Goal: Register for event/course

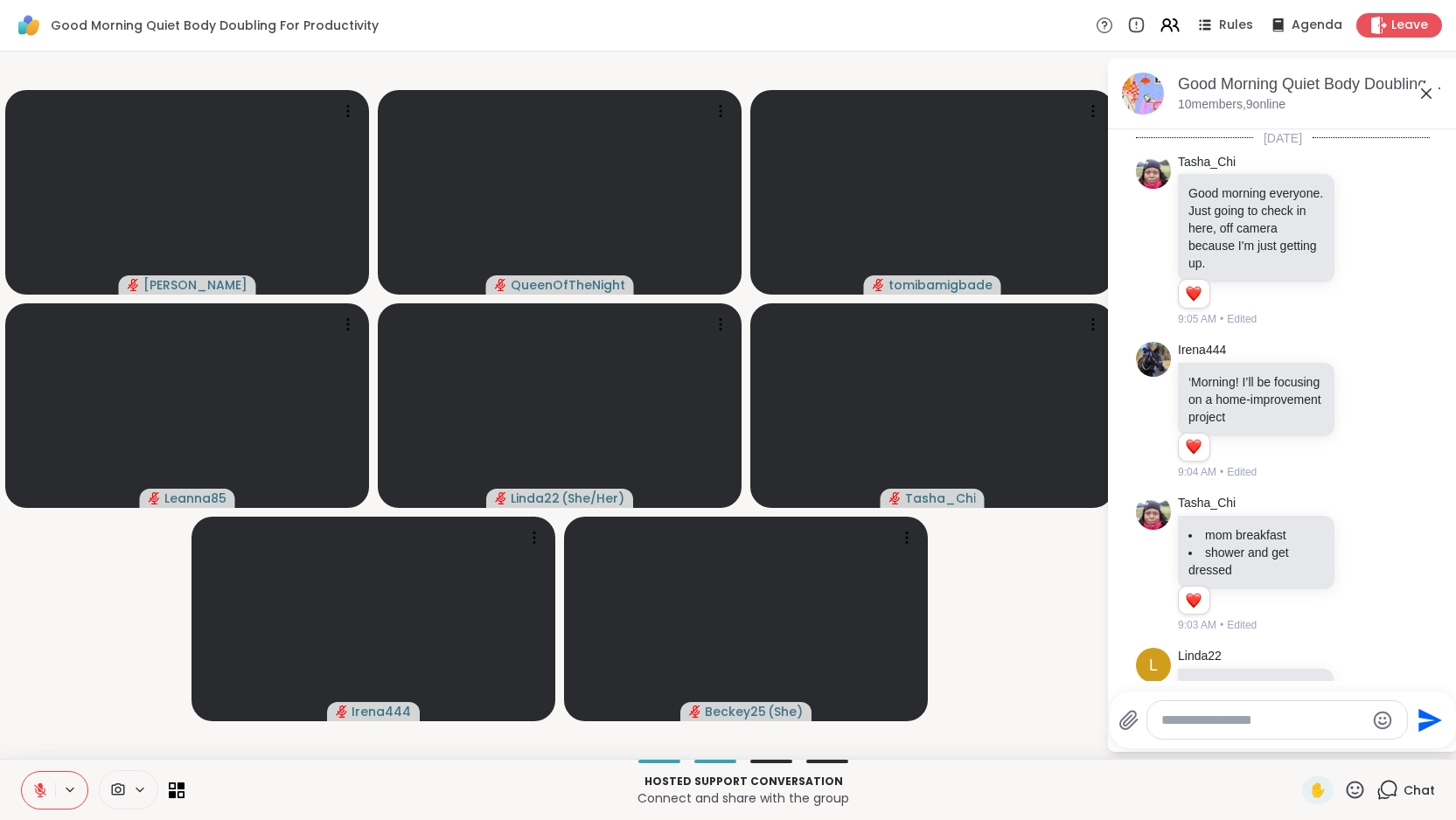
scroll to position [884, 0]
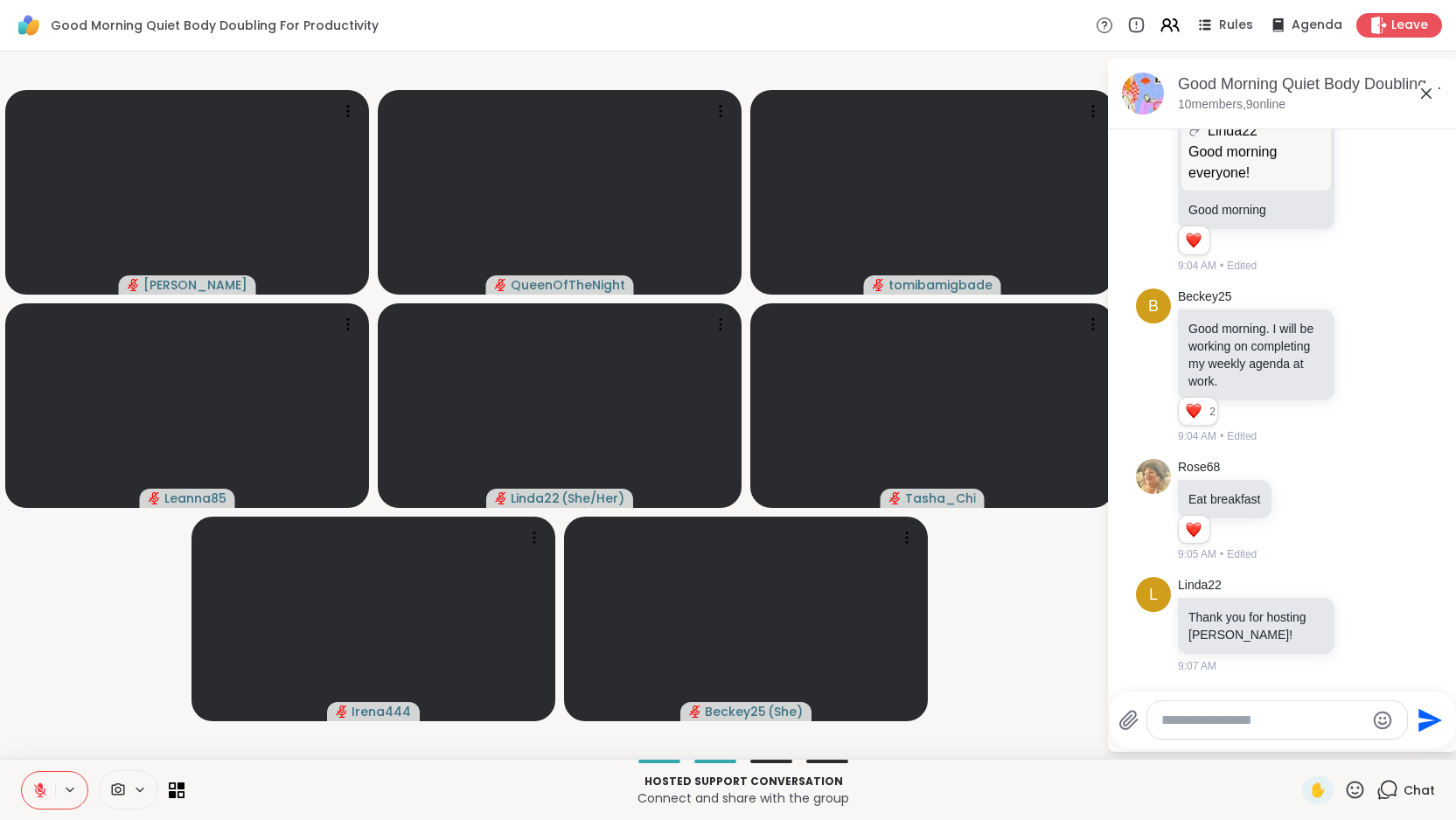
click at [1232, 723] on textarea "Type your message" at bounding box center [1263, 721] width 204 height 18
type textarea "**********"
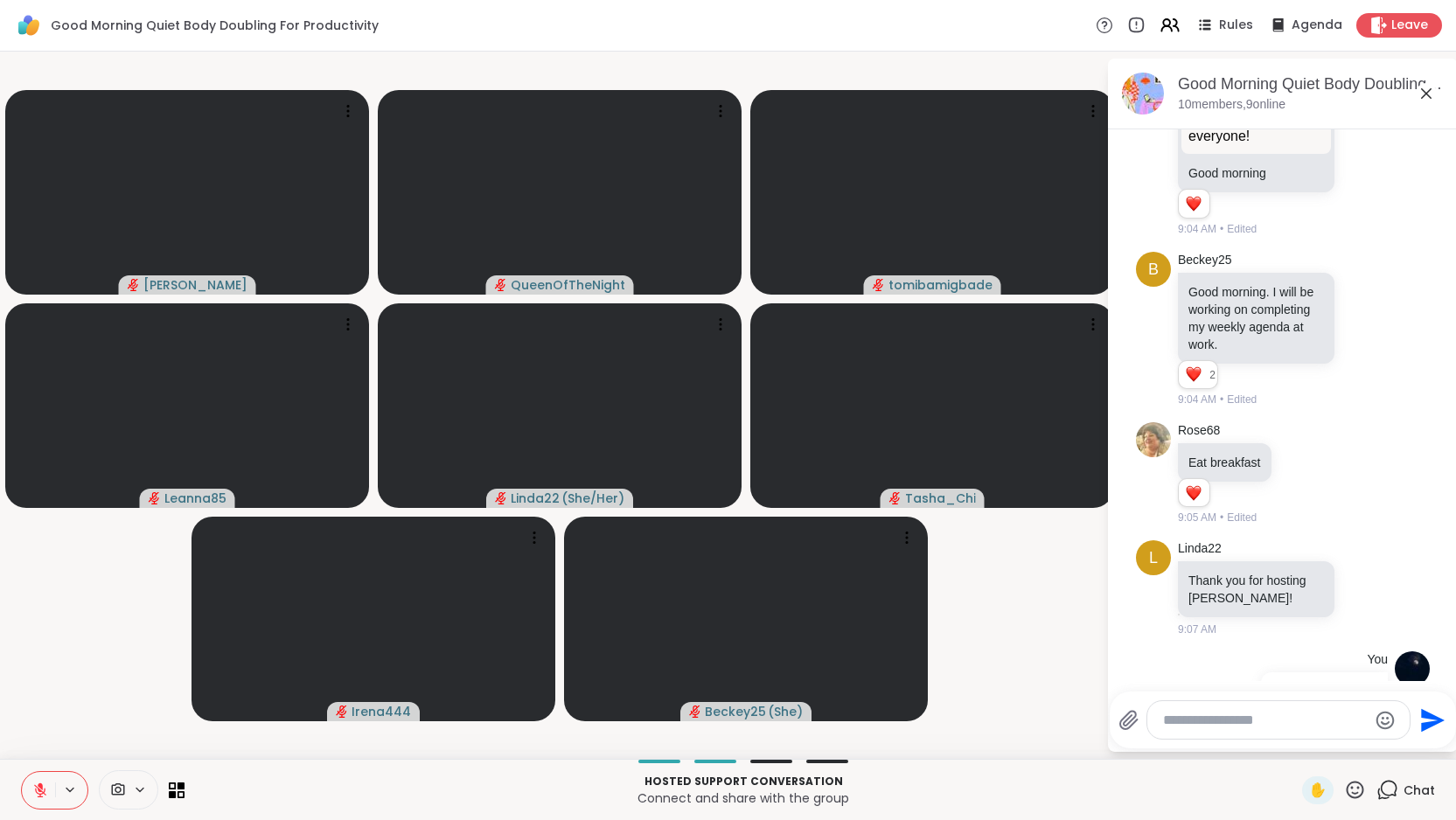
scroll to position [978, 0]
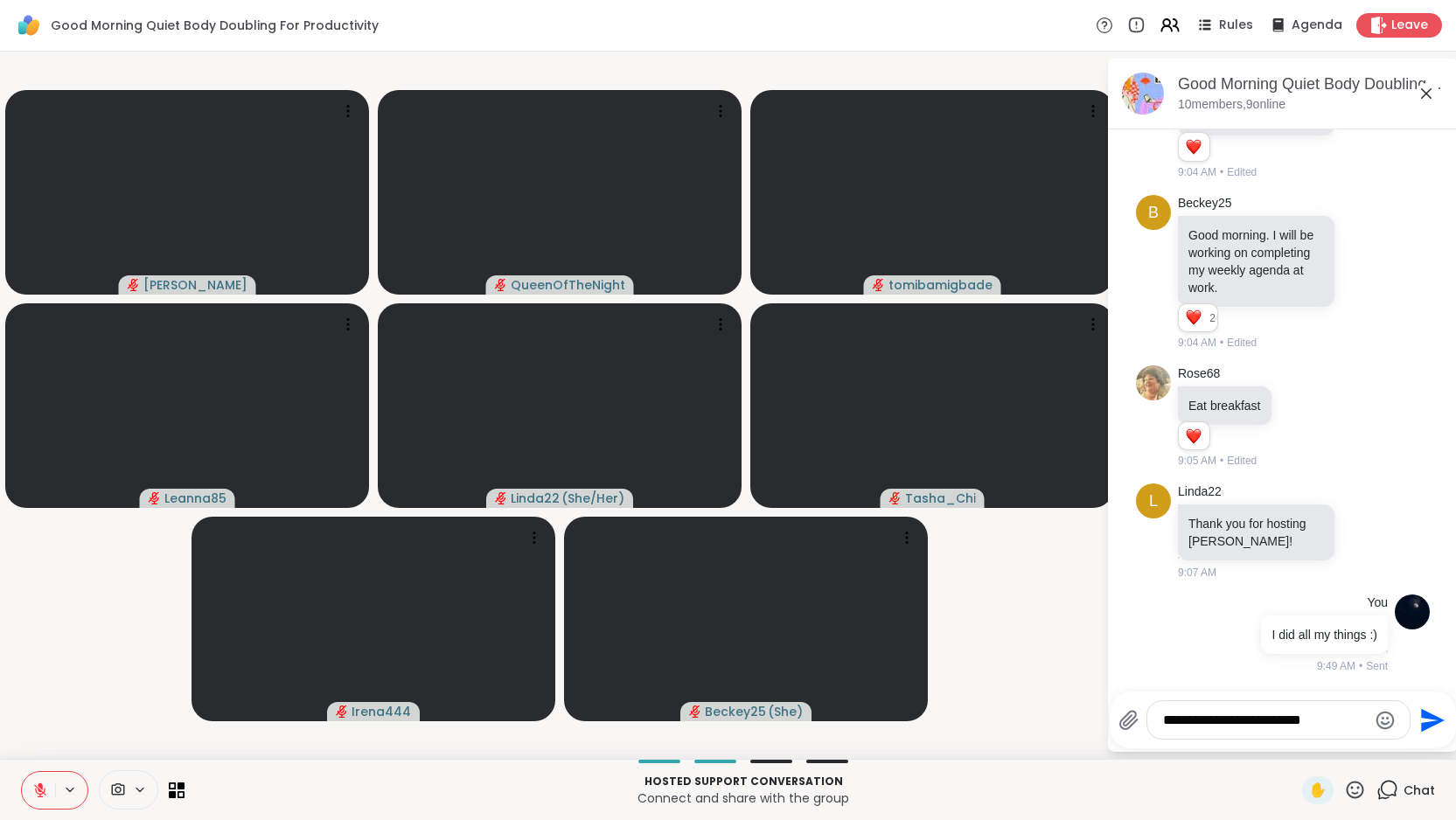
type textarea "**********"
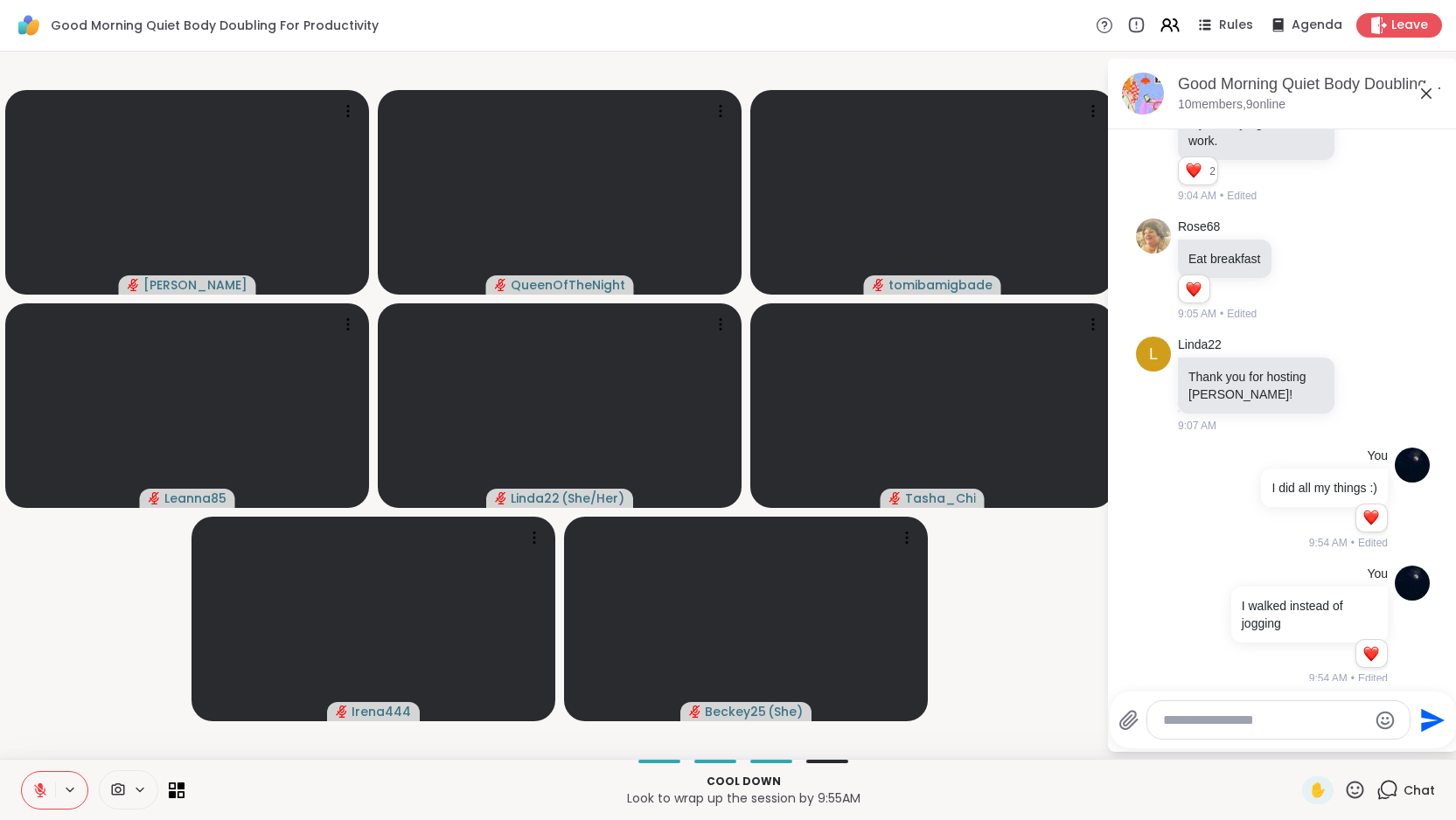
scroll to position [1138, 0]
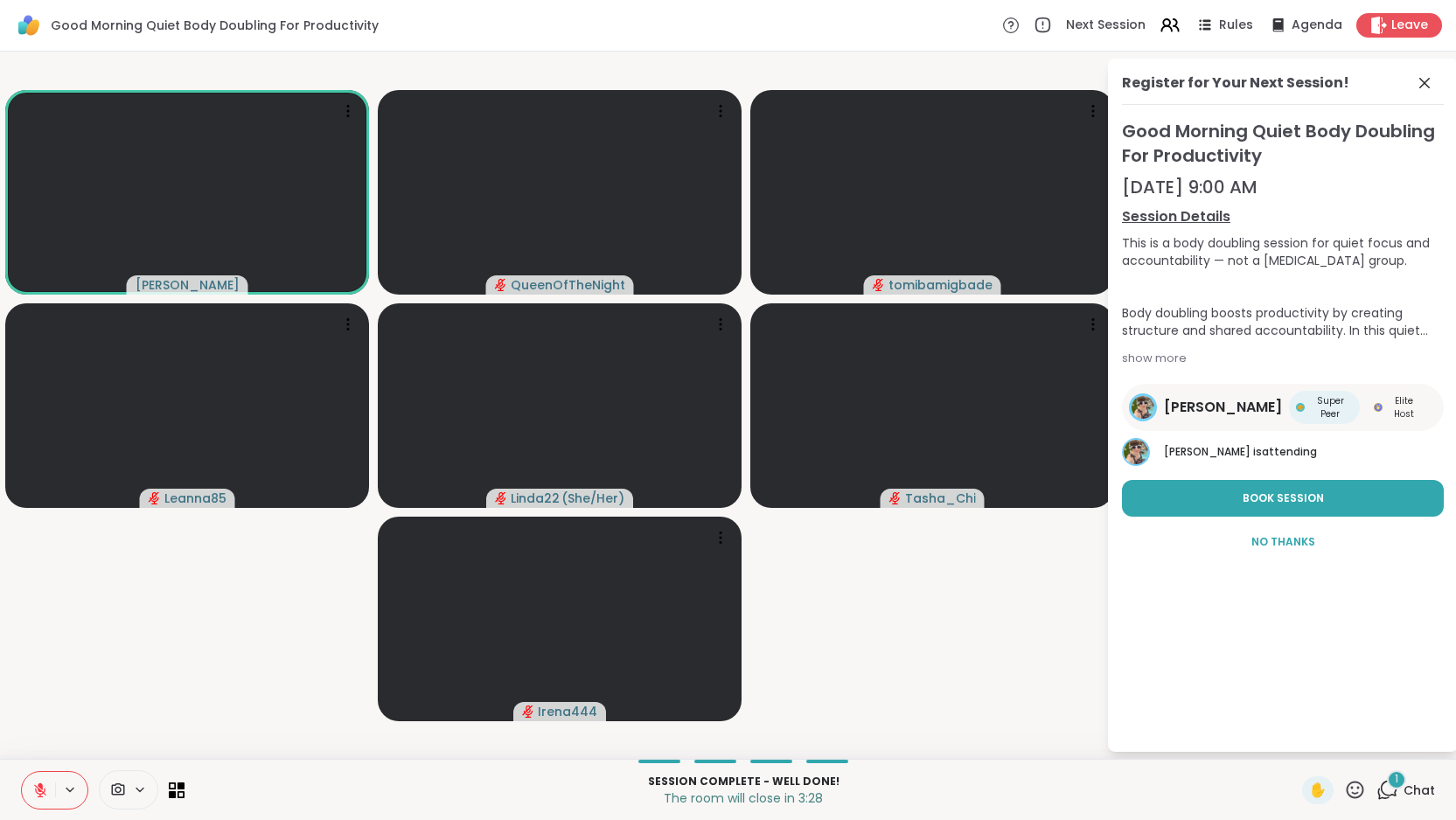
click at [1392, 789] on icon at bounding box center [1387, 790] width 22 height 22
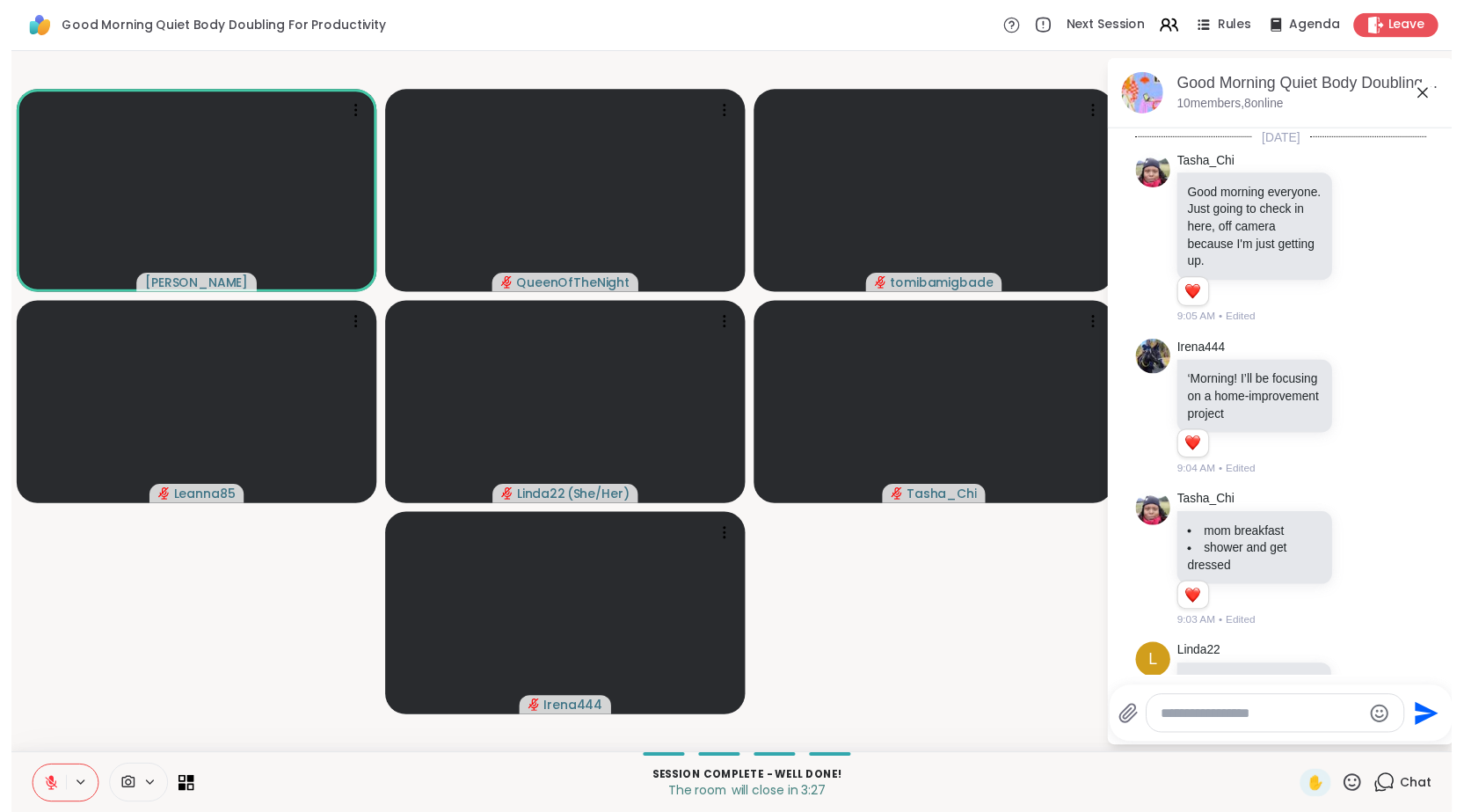
scroll to position [1340, 0]
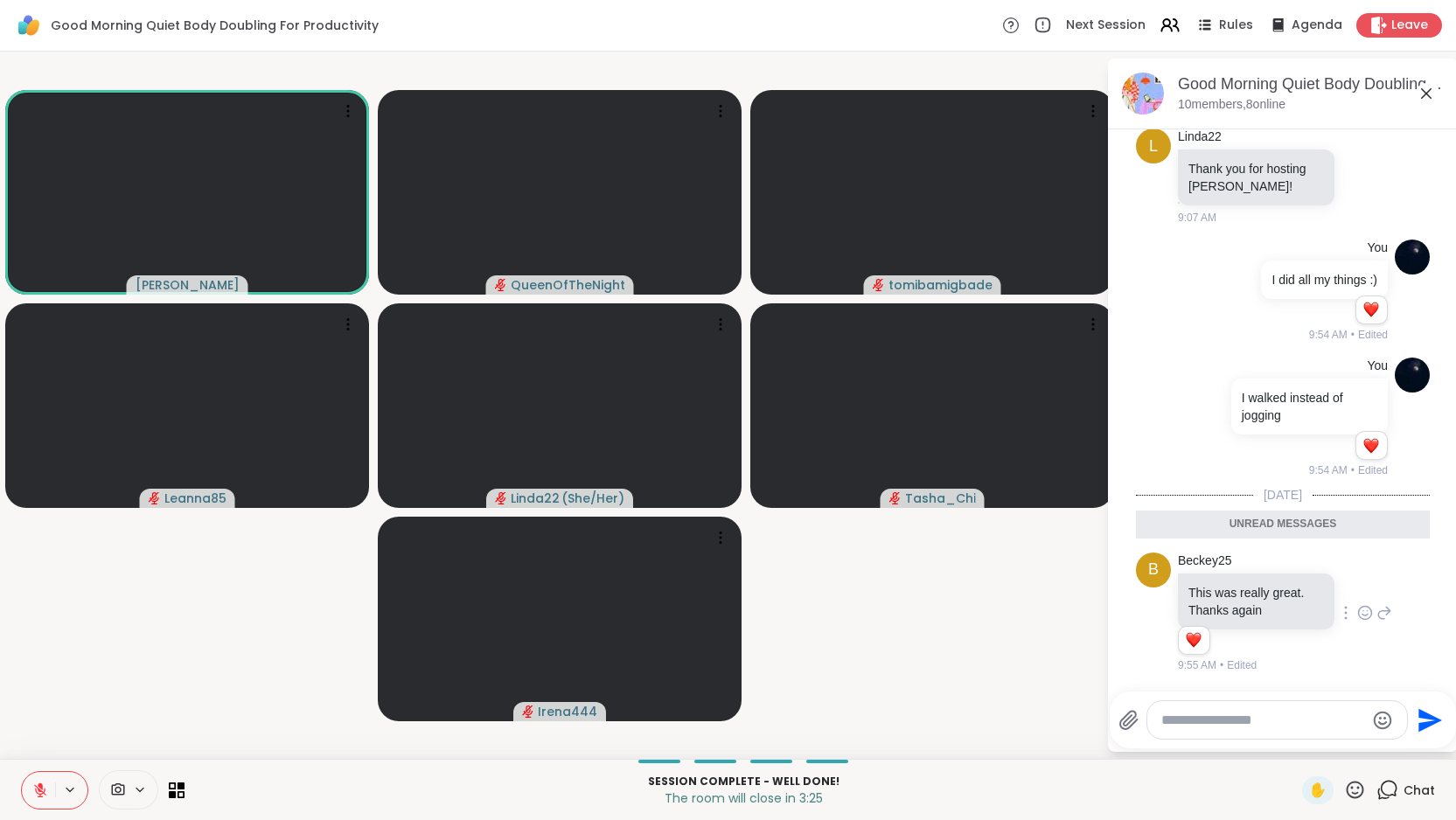
click at [1358, 615] on icon at bounding box center [1365, 613] width 16 height 18
click at [1358, 586] on div "Select Reaction: Heart" at bounding box center [1365, 585] width 16 height 16
click at [1437, 97] on icon at bounding box center [1427, 93] width 21 height 21
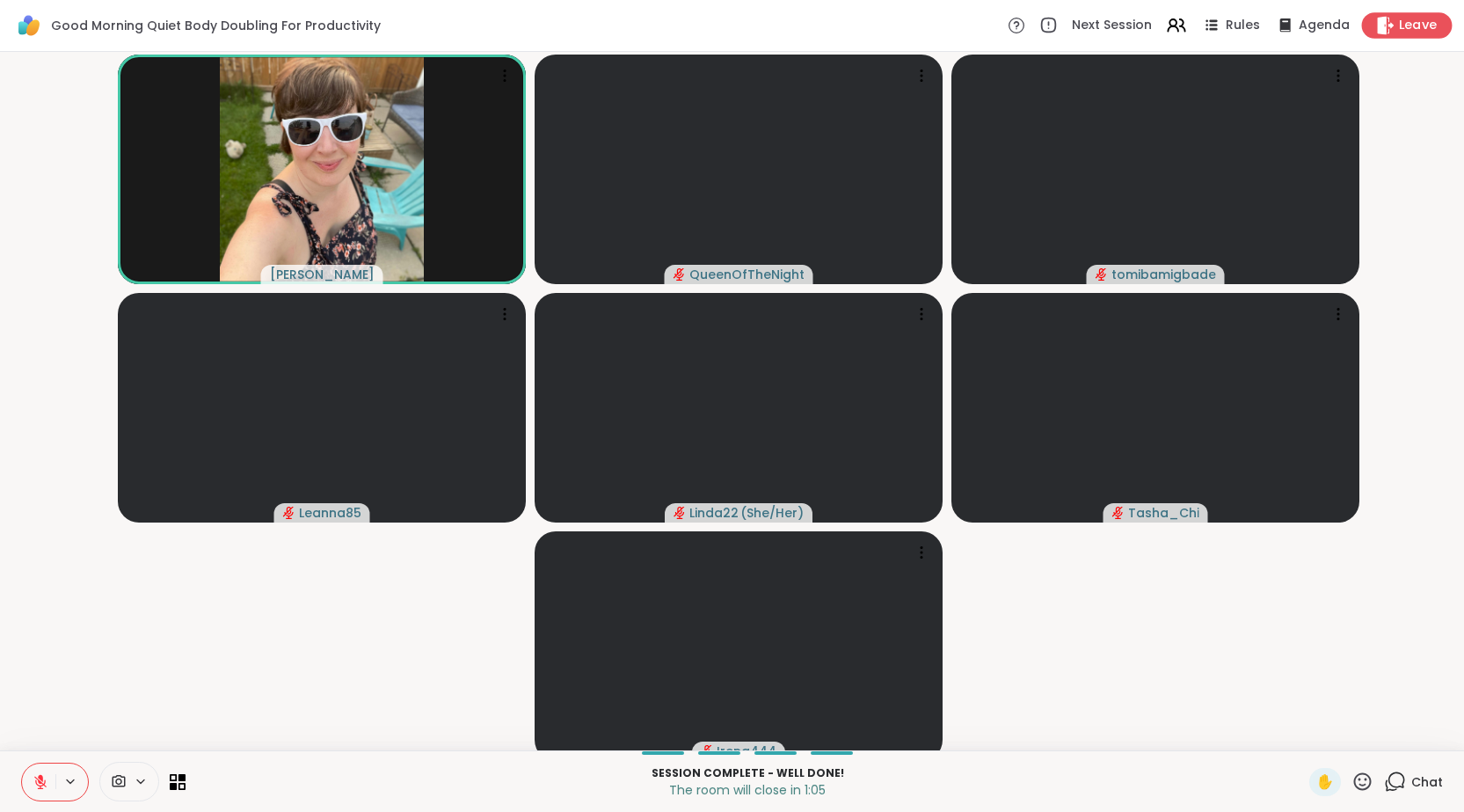
click at [1411, 29] on span "Leave" at bounding box center [1418, 26] width 39 height 19
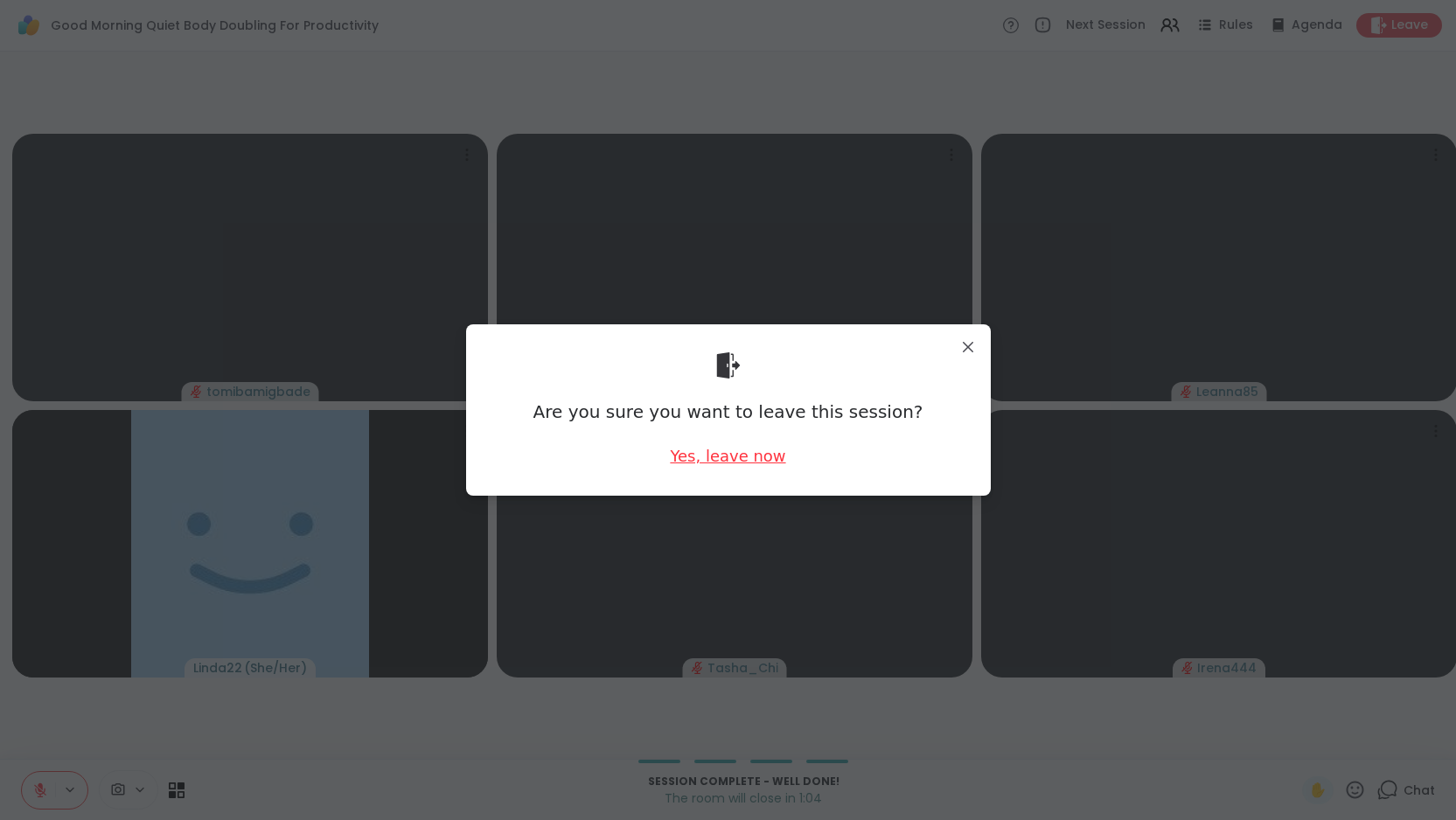
click at [734, 456] on div "Yes, leave now" at bounding box center [728, 456] width 116 height 22
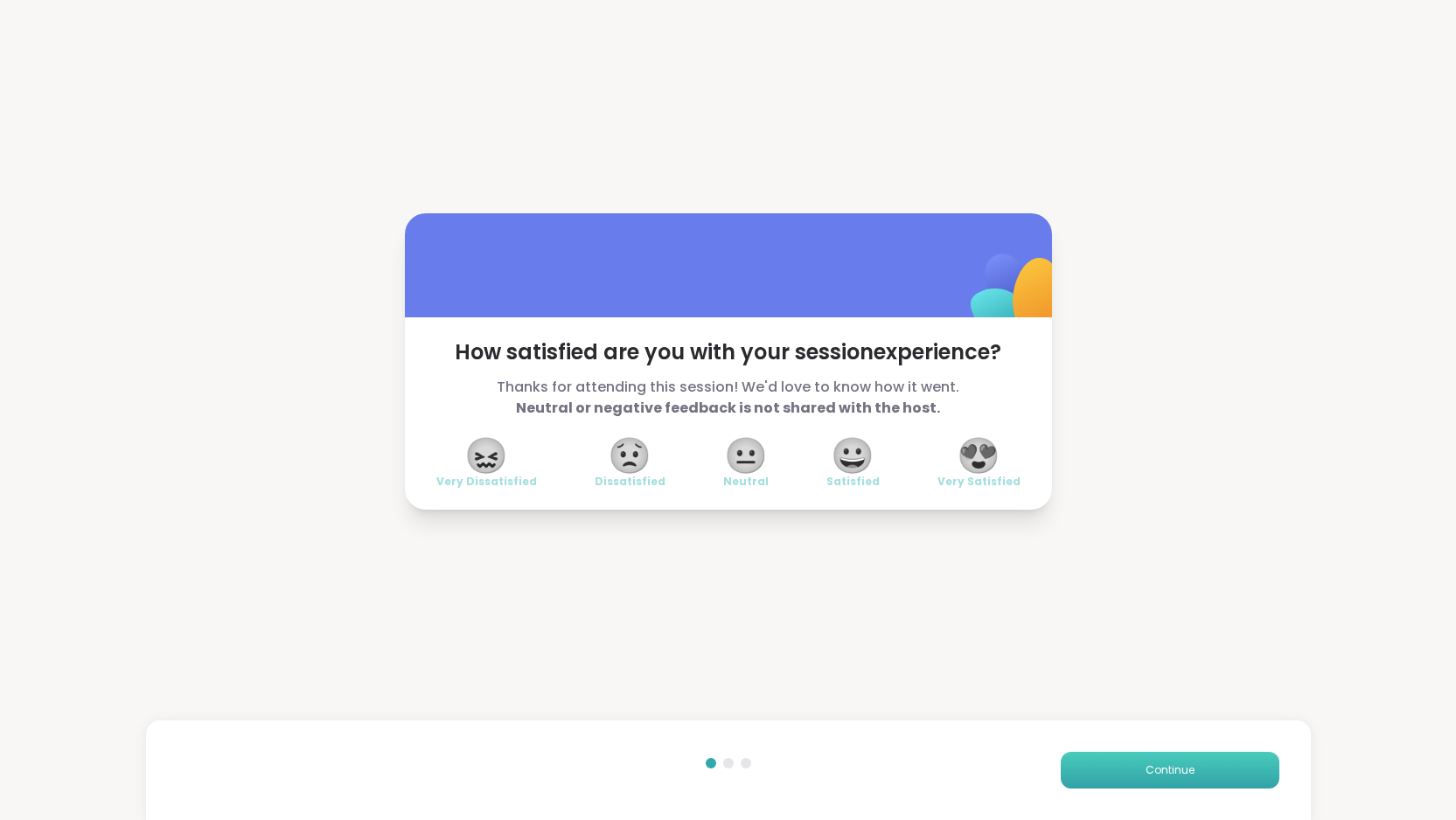
click at [1181, 773] on span "Continue" at bounding box center [1170, 770] width 49 height 16
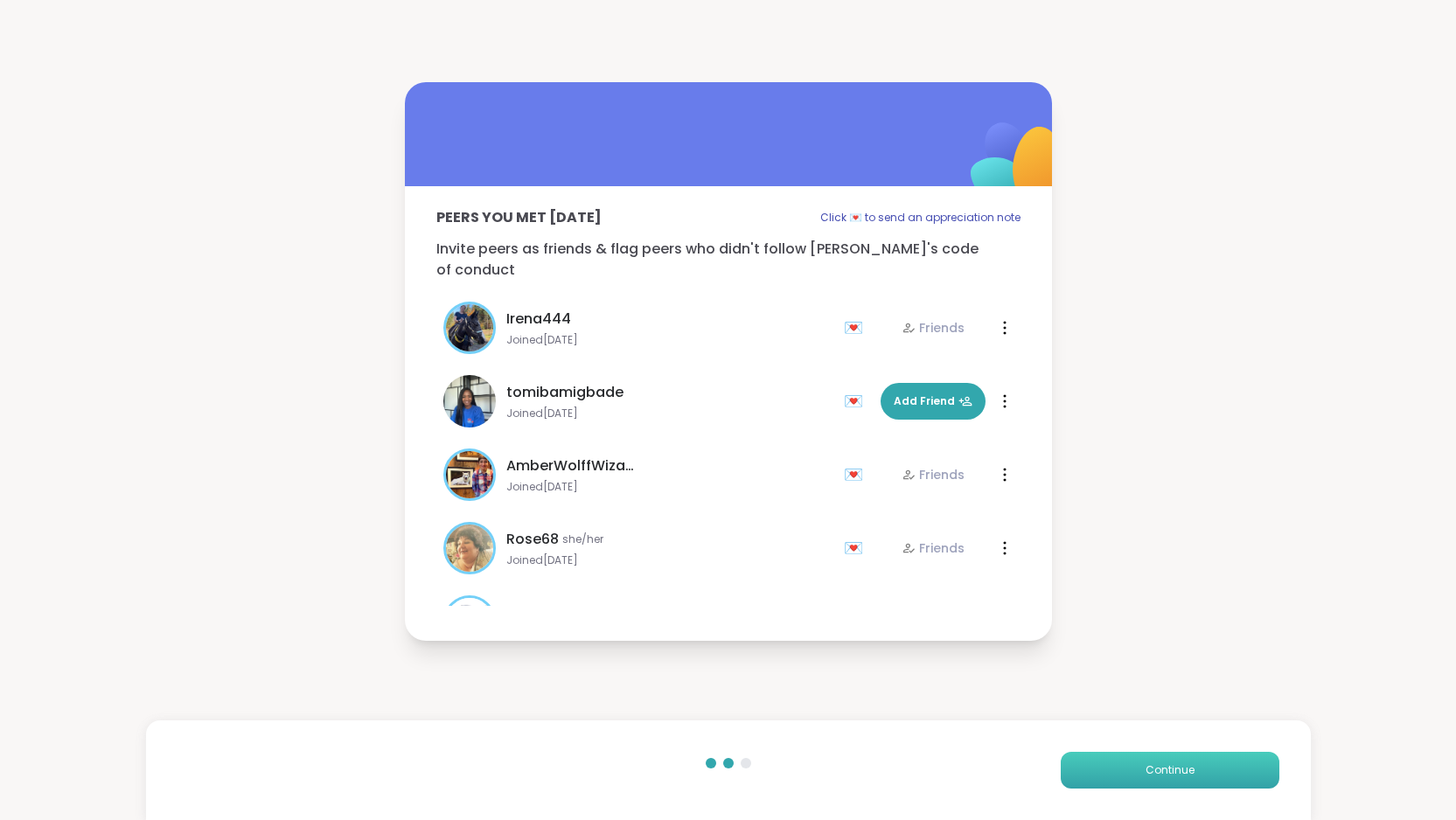
click at [1181, 773] on span "Continue" at bounding box center [1170, 770] width 49 height 16
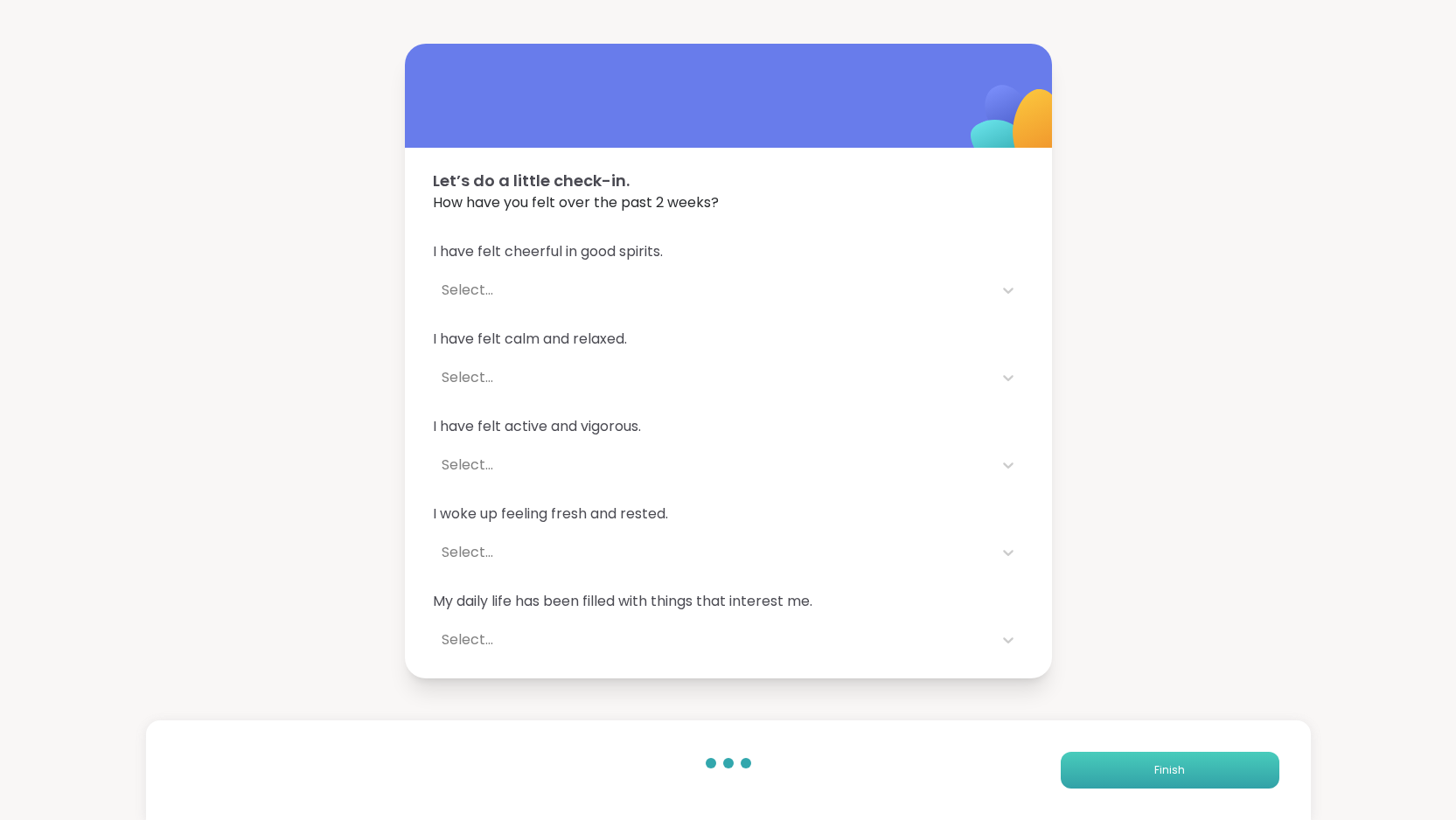
click at [1181, 773] on span "Finish" at bounding box center [1170, 770] width 30 height 16
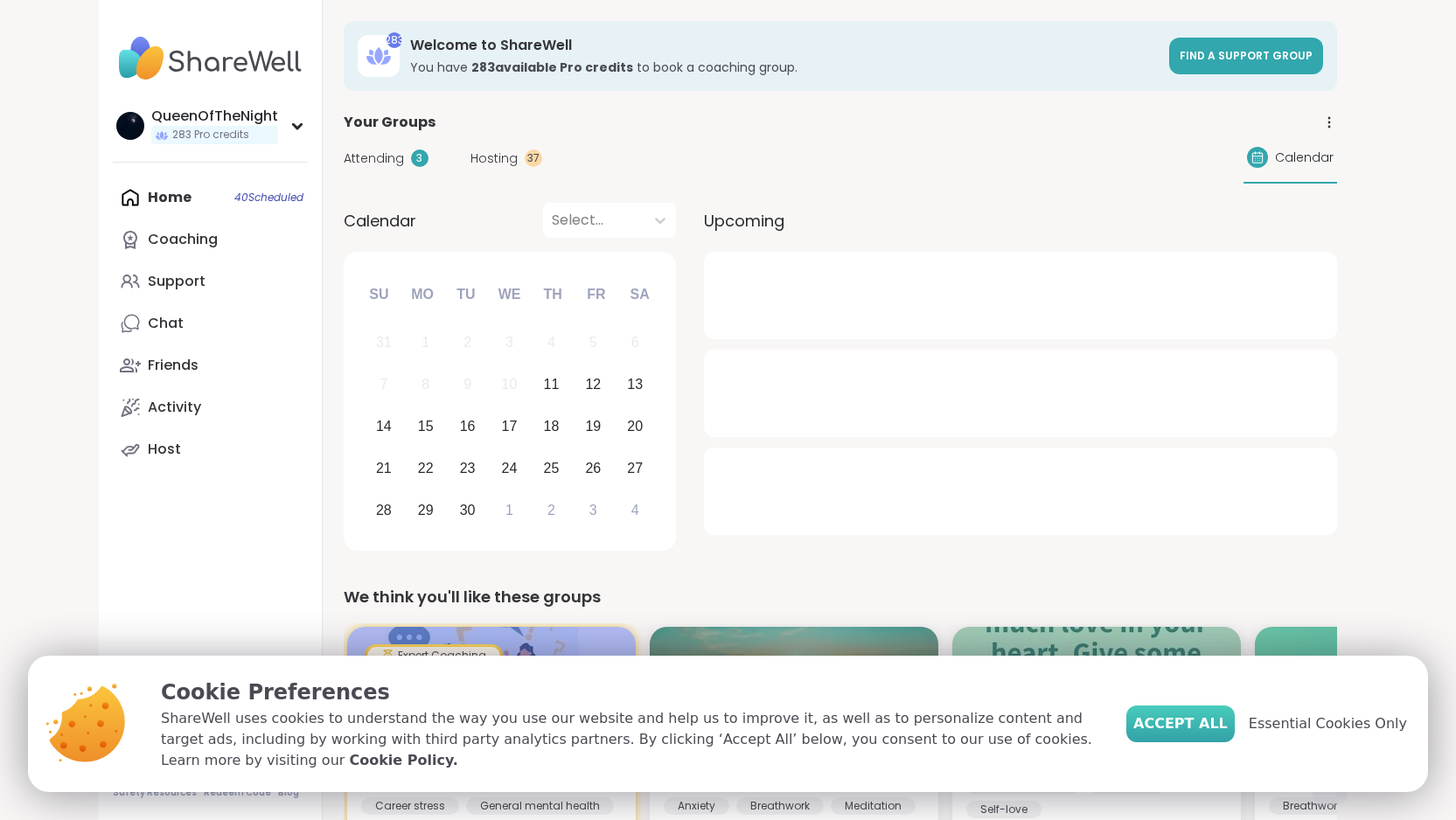
click at [1208, 735] on button "Accept All" at bounding box center [1181, 724] width 109 height 37
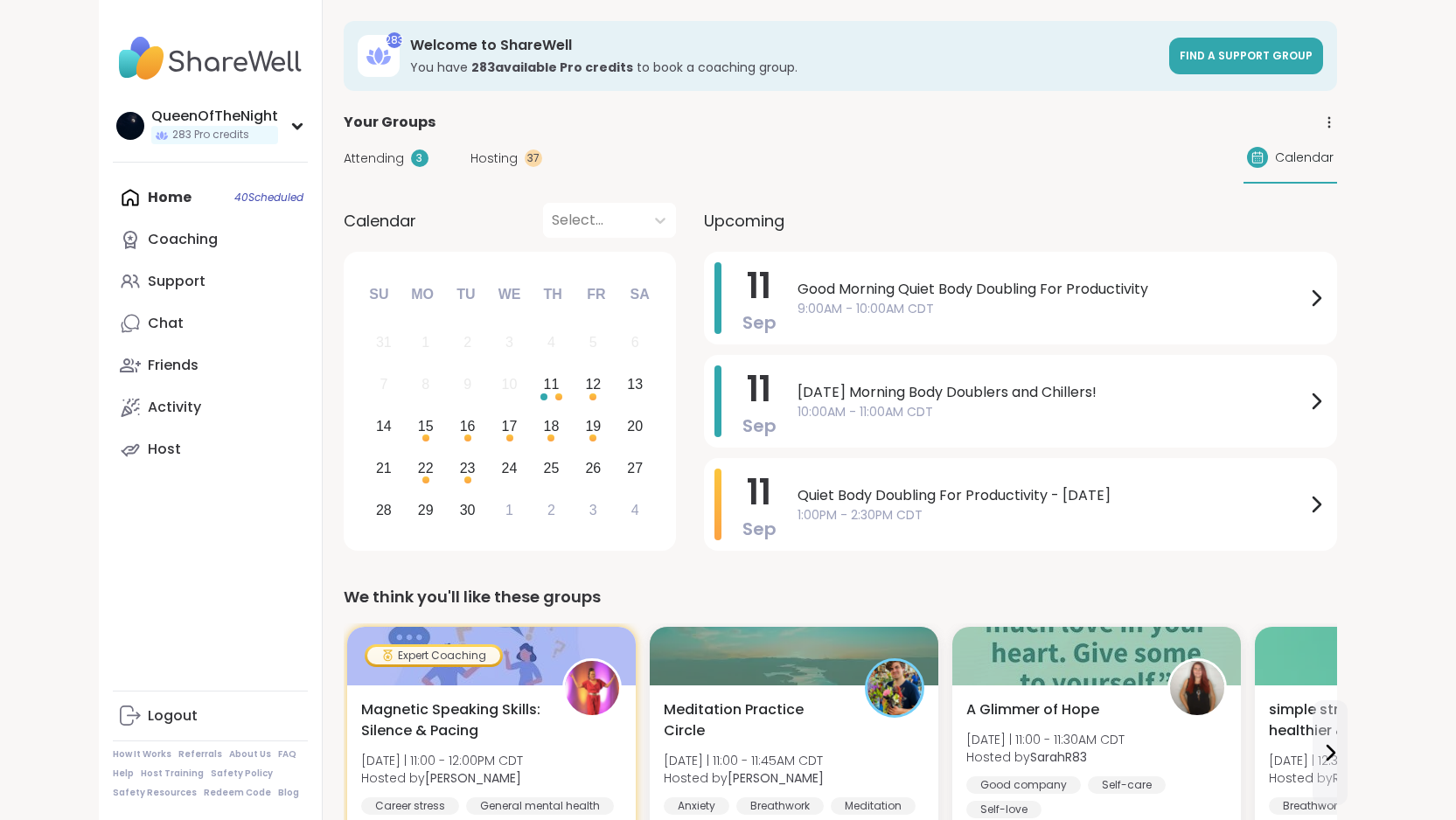
click at [344, 166] on span "Attending" at bounding box center [374, 158] width 61 height 19
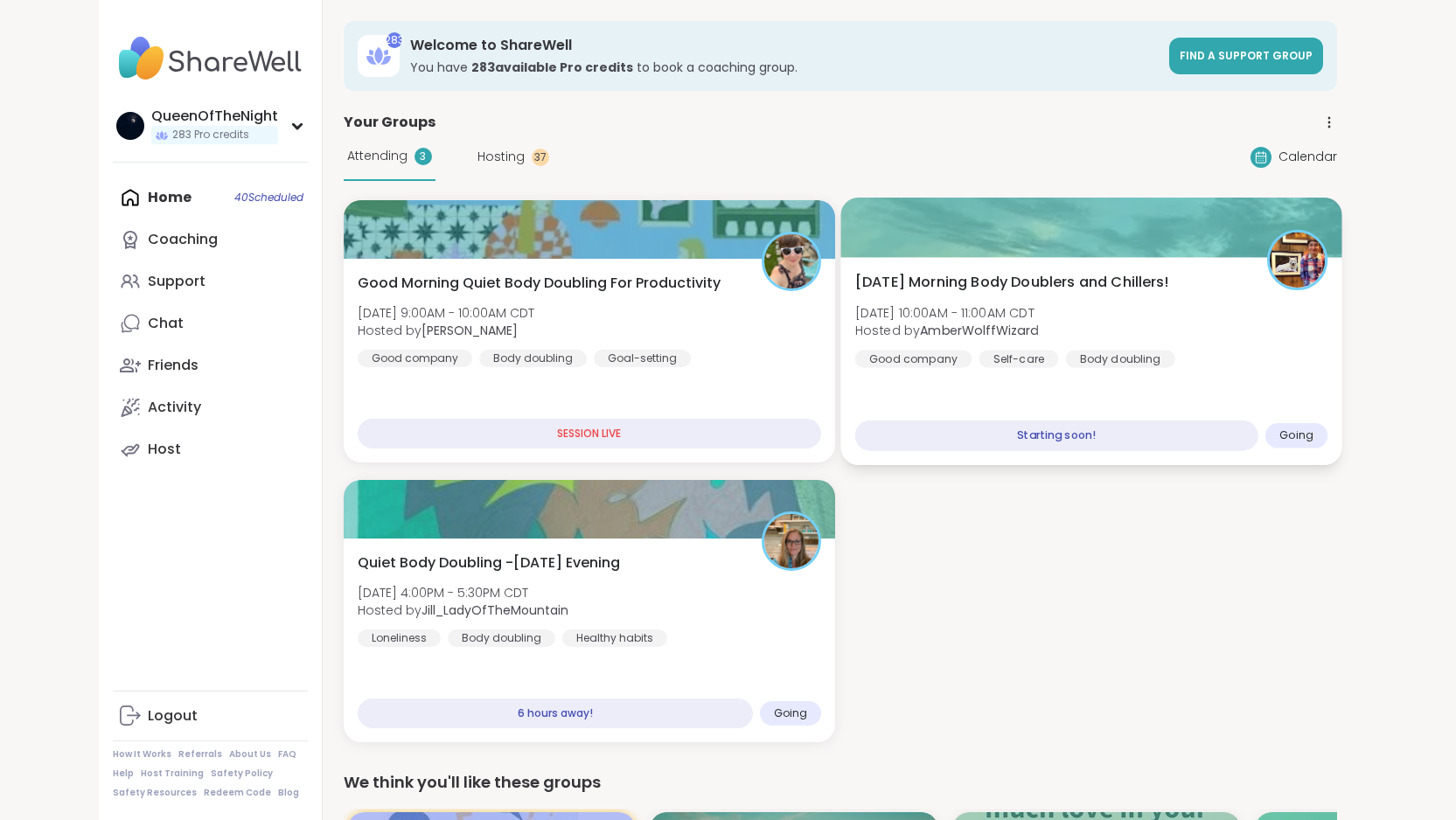
click at [918, 337] on div "Thursday Morning Body Doublers and Chillers! Thu, Sep 11 | 10:00AM - 11:00AM CD…" at bounding box center [1091, 320] width 473 height 96
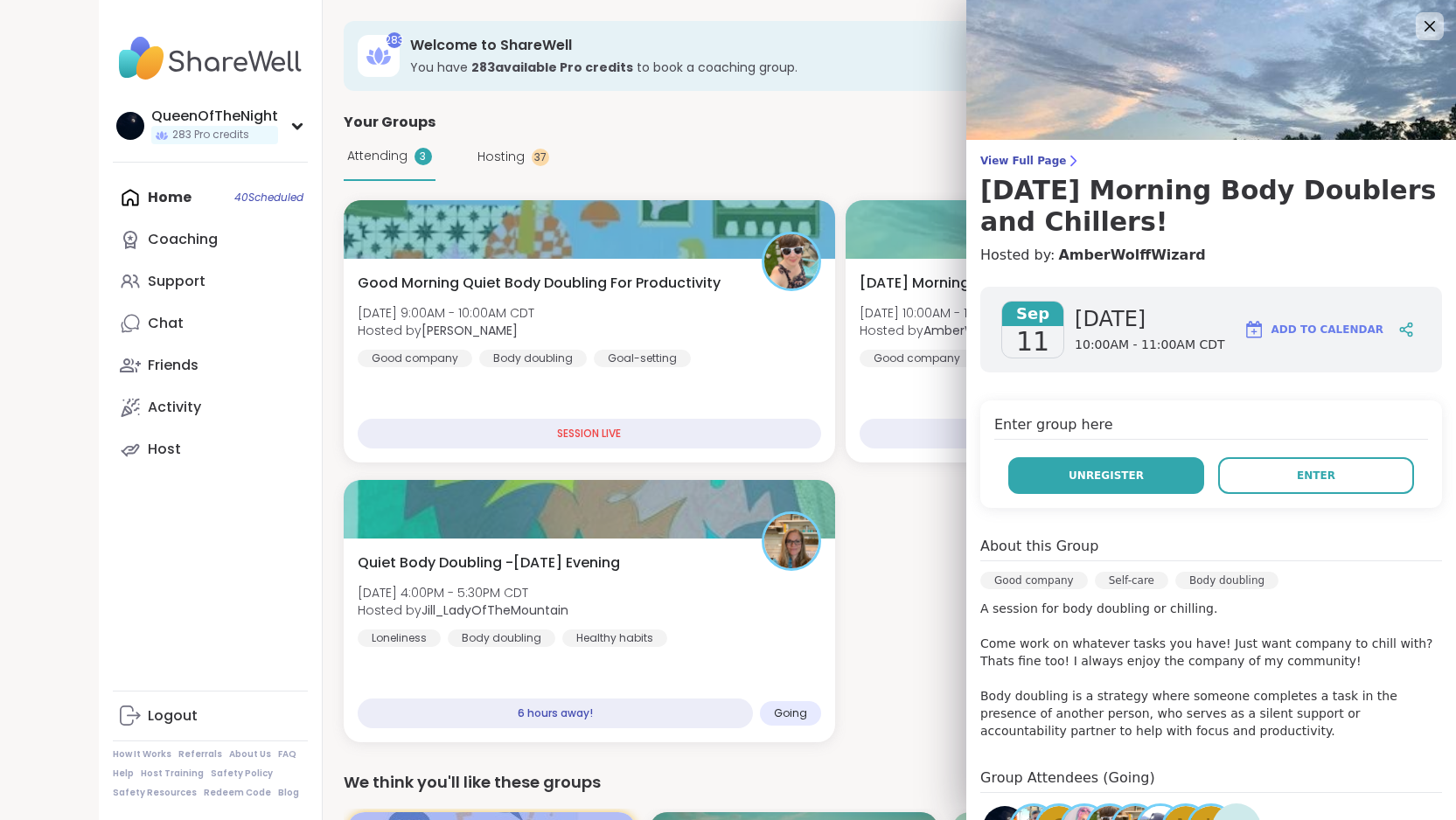
click at [1185, 467] on button "Unregister" at bounding box center [1106, 475] width 196 height 37
click at [1102, 480] on span "Unregister" at bounding box center [1106, 475] width 75 height 16
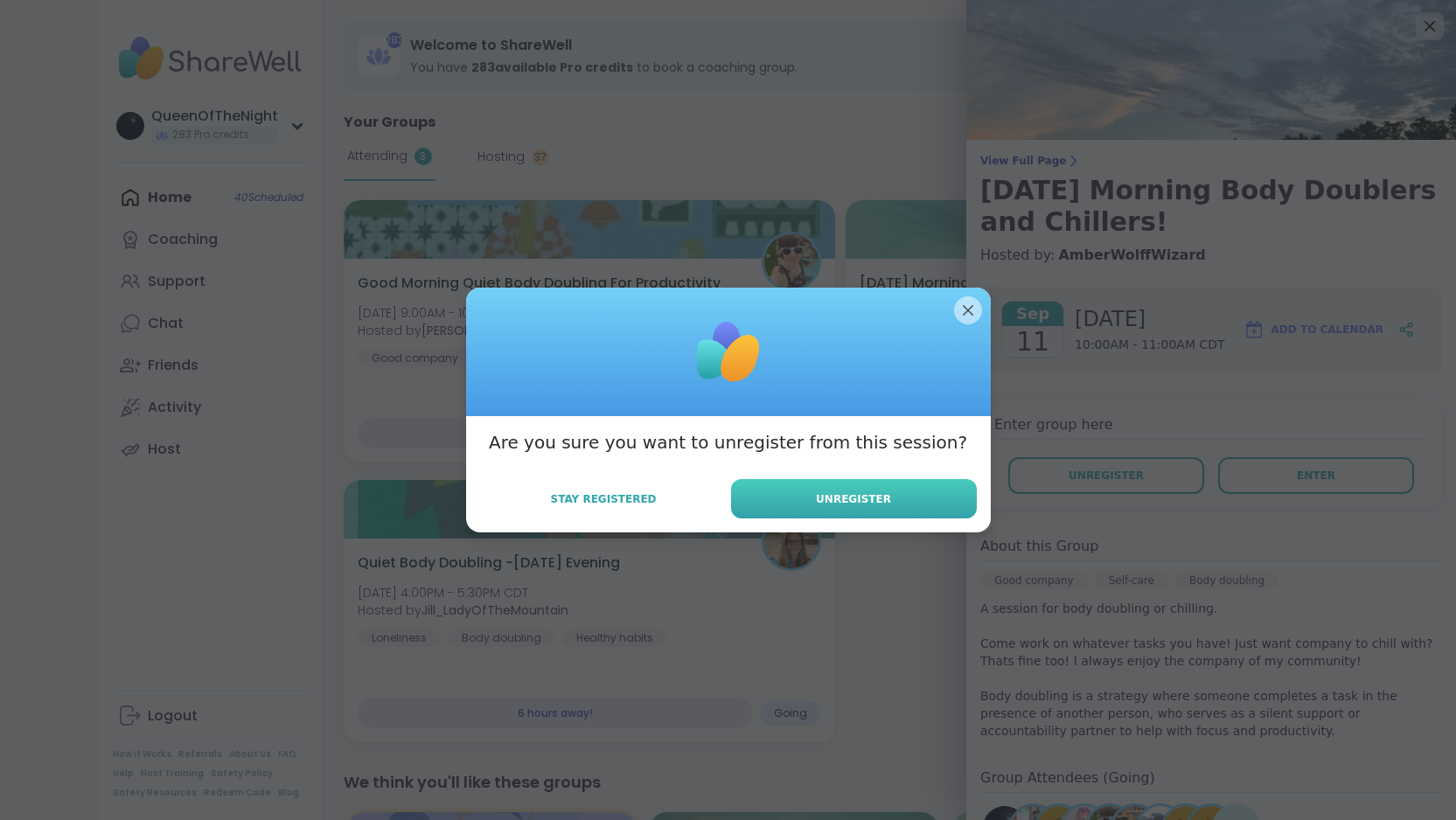
click at [883, 485] on button "Unregister" at bounding box center [854, 499] width 246 height 39
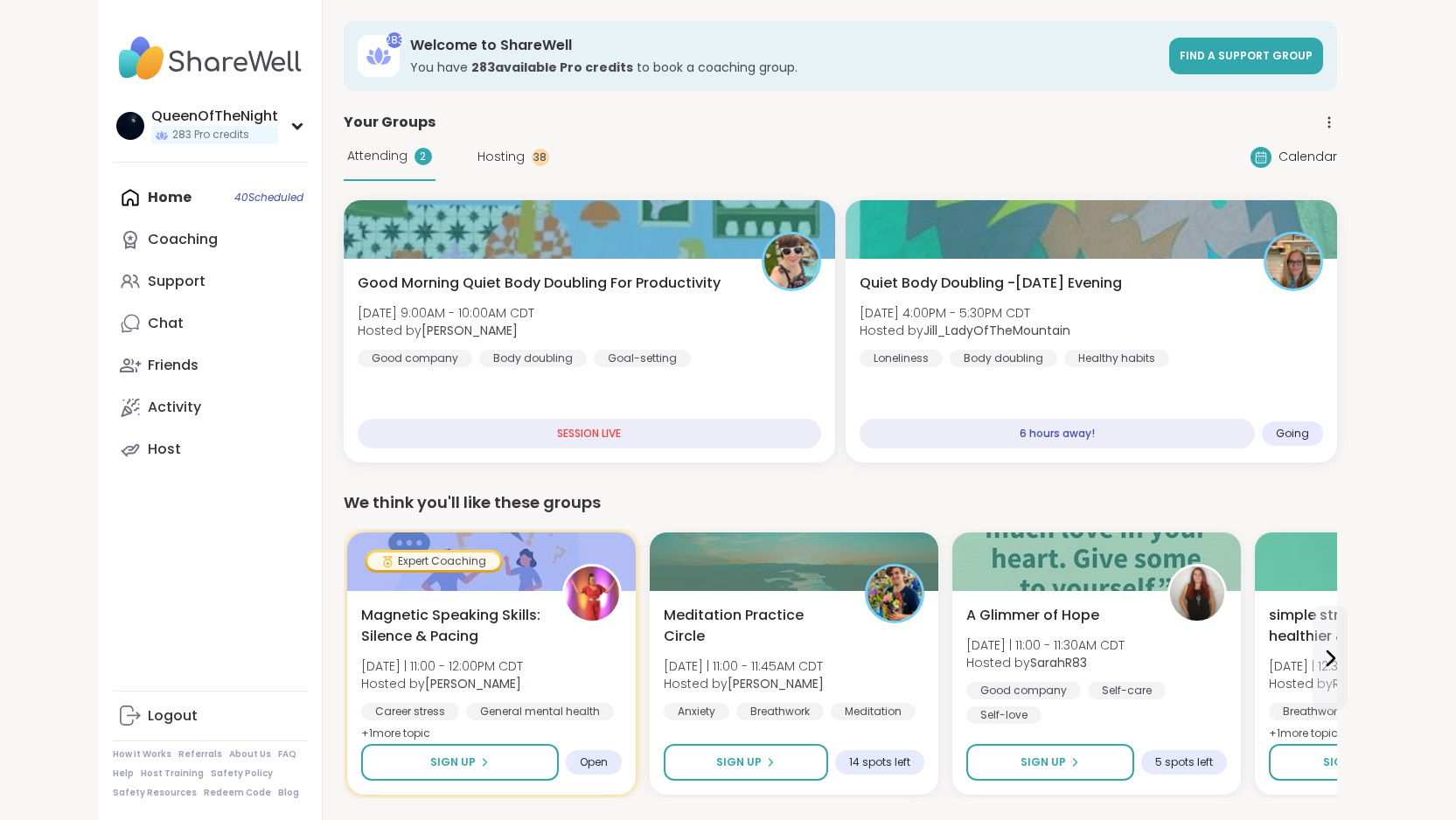
click at [477, 155] on span "Hosting" at bounding box center [500, 157] width 47 height 19
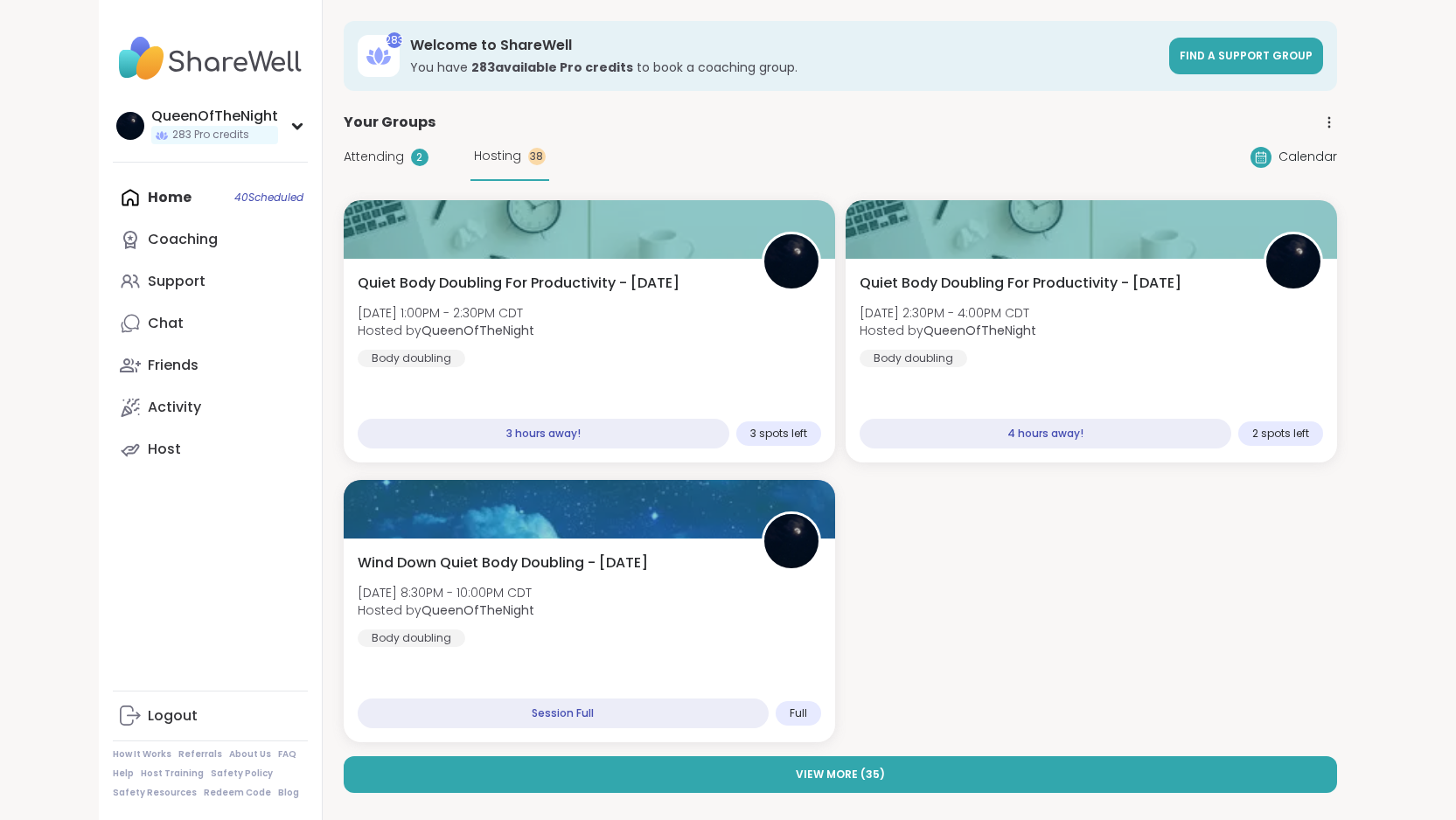
click at [344, 158] on span "Attending" at bounding box center [374, 157] width 61 height 19
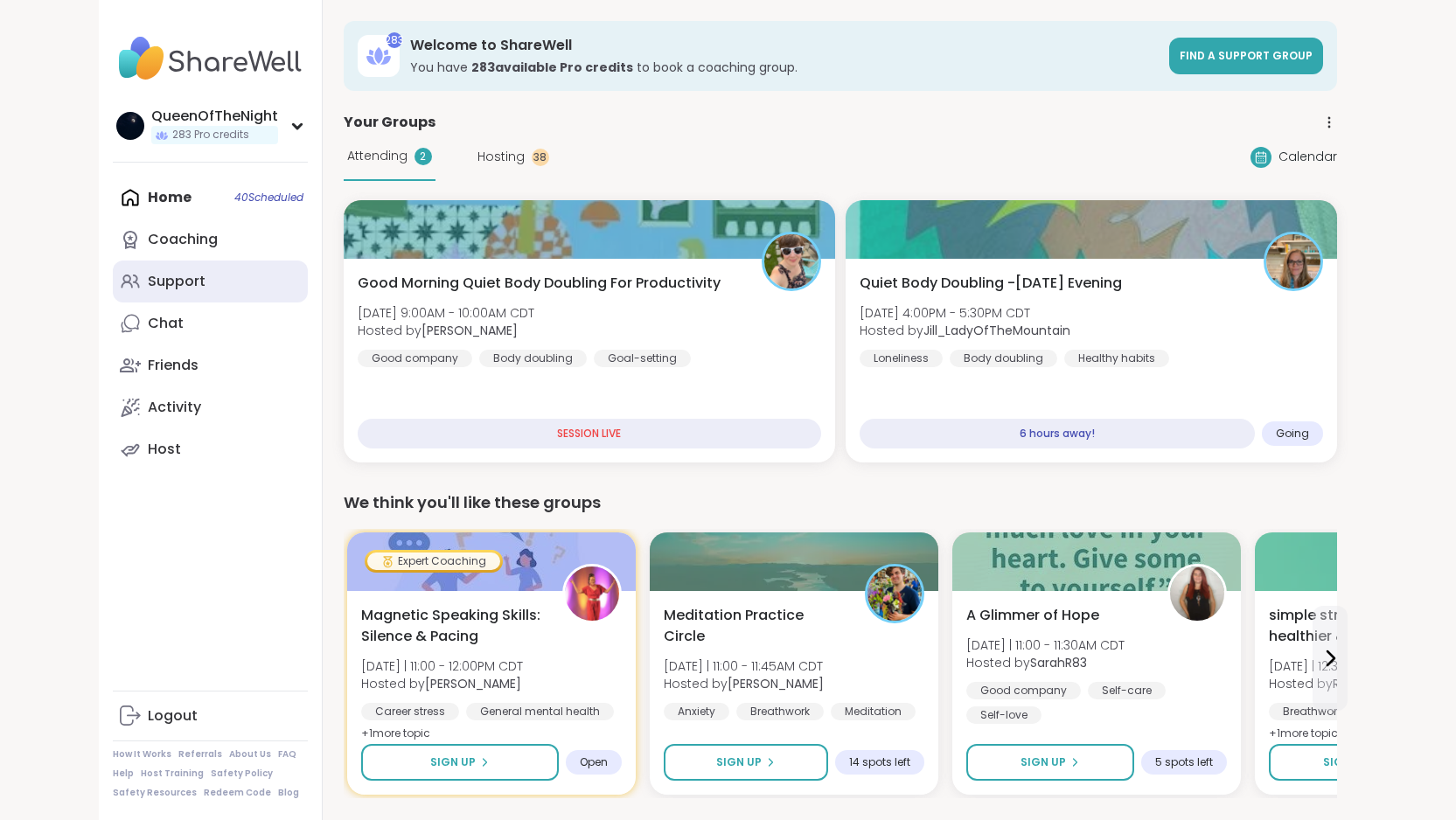
click at [113, 268] on link "Support" at bounding box center [210, 281] width 195 height 42
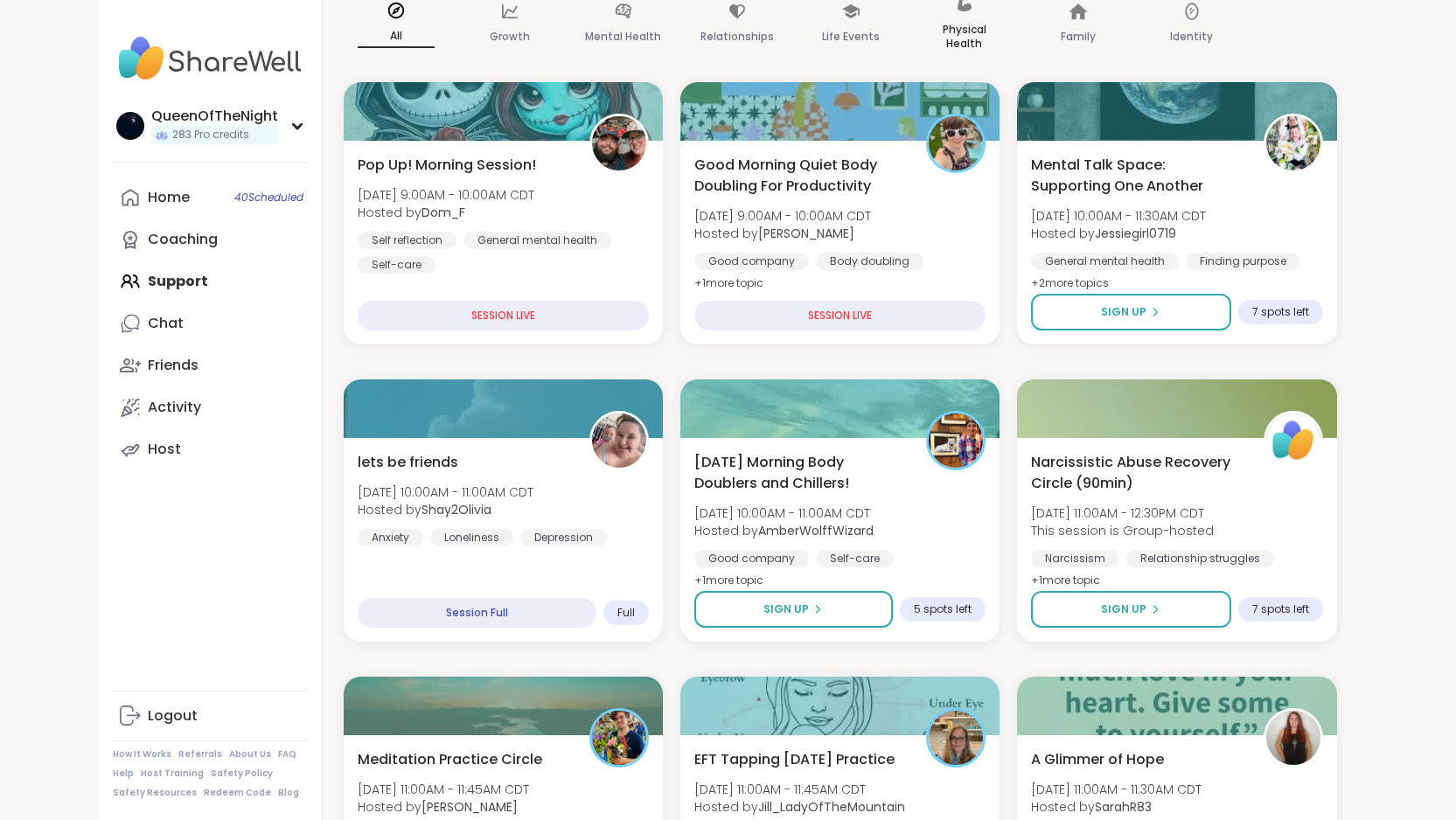
scroll to position [256, 0]
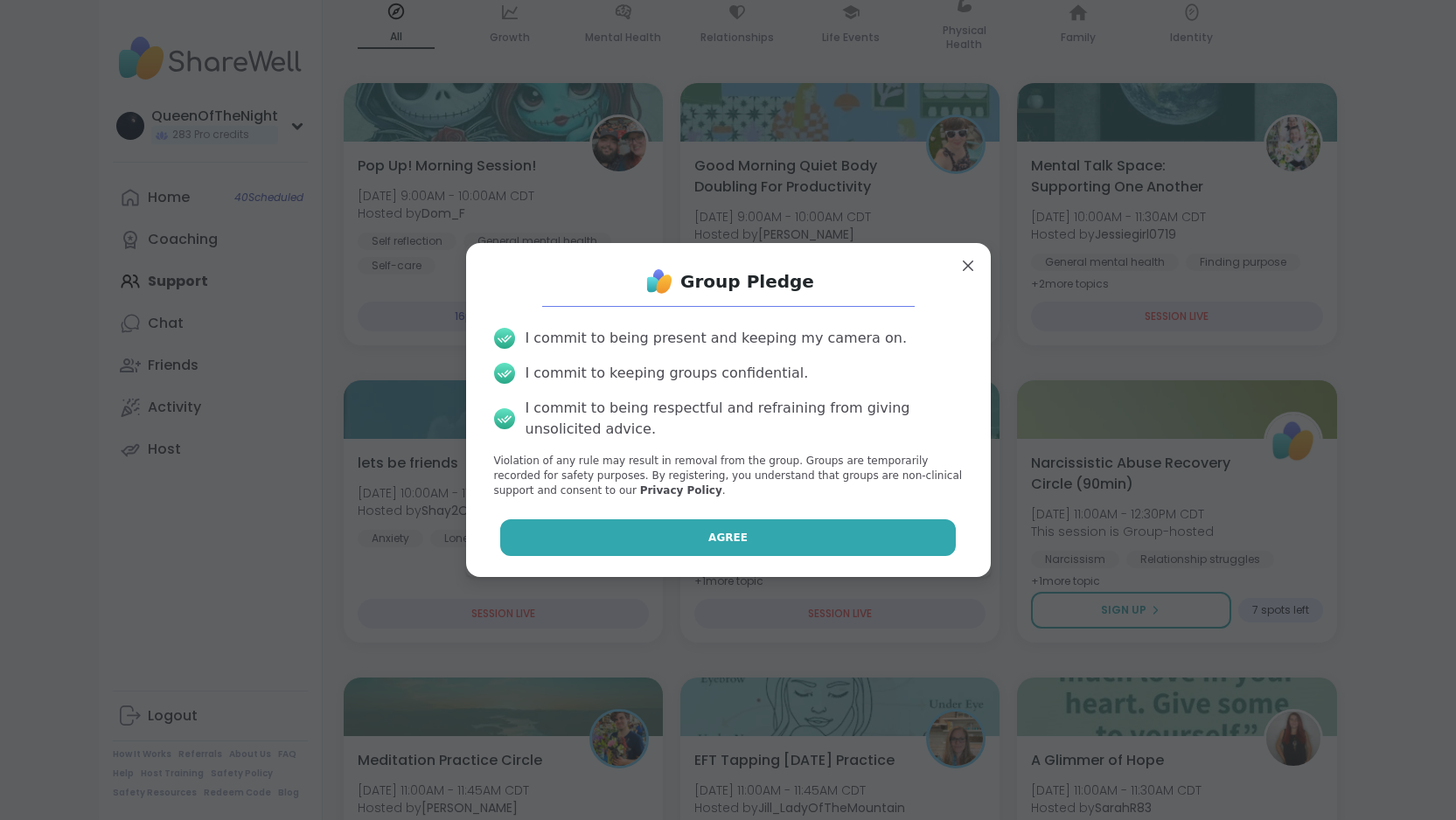
click at [810, 534] on button "Agree" at bounding box center [728, 537] width 456 height 37
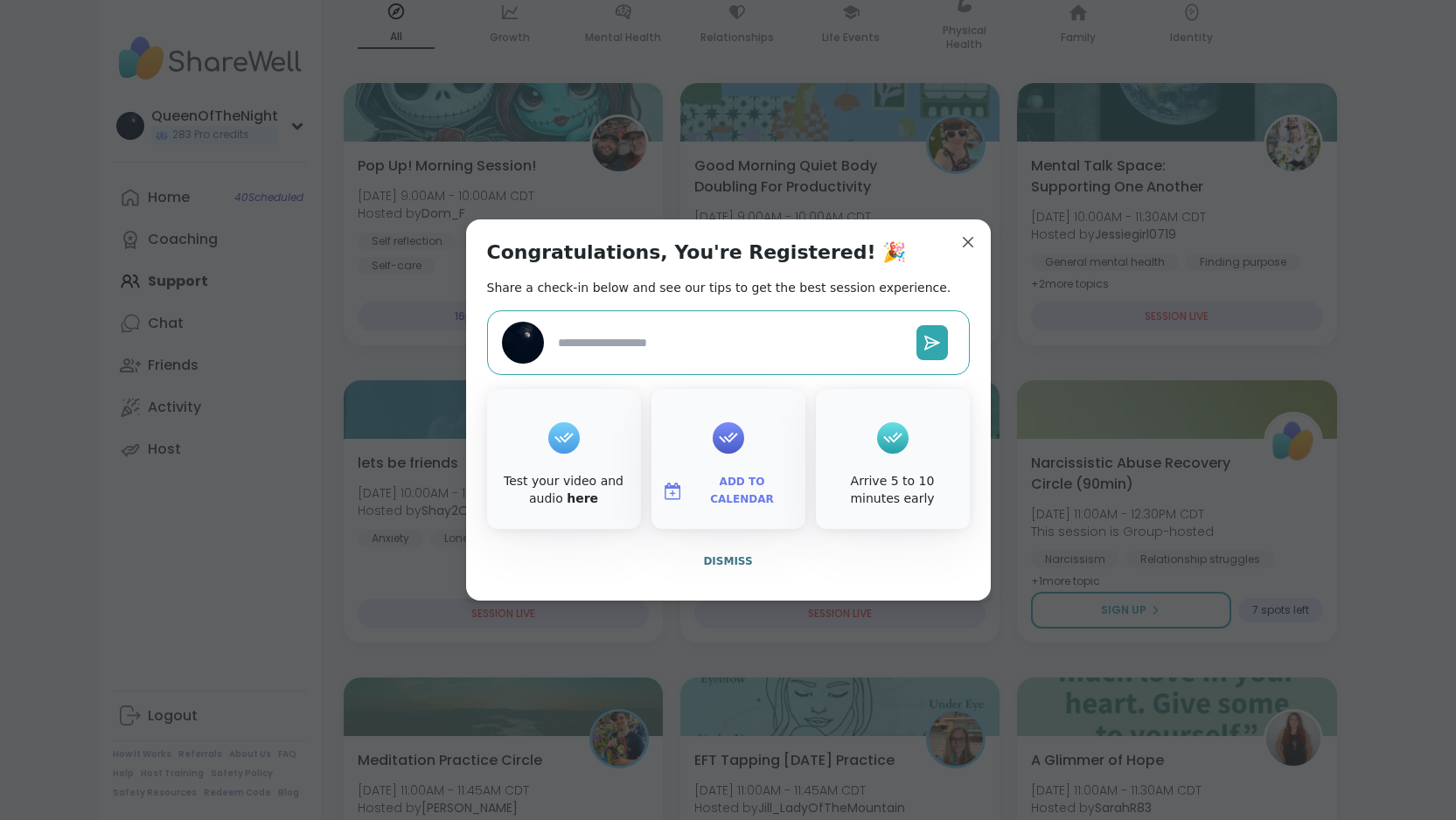
type textarea "*"
